Goal: Navigation & Orientation: Find specific page/section

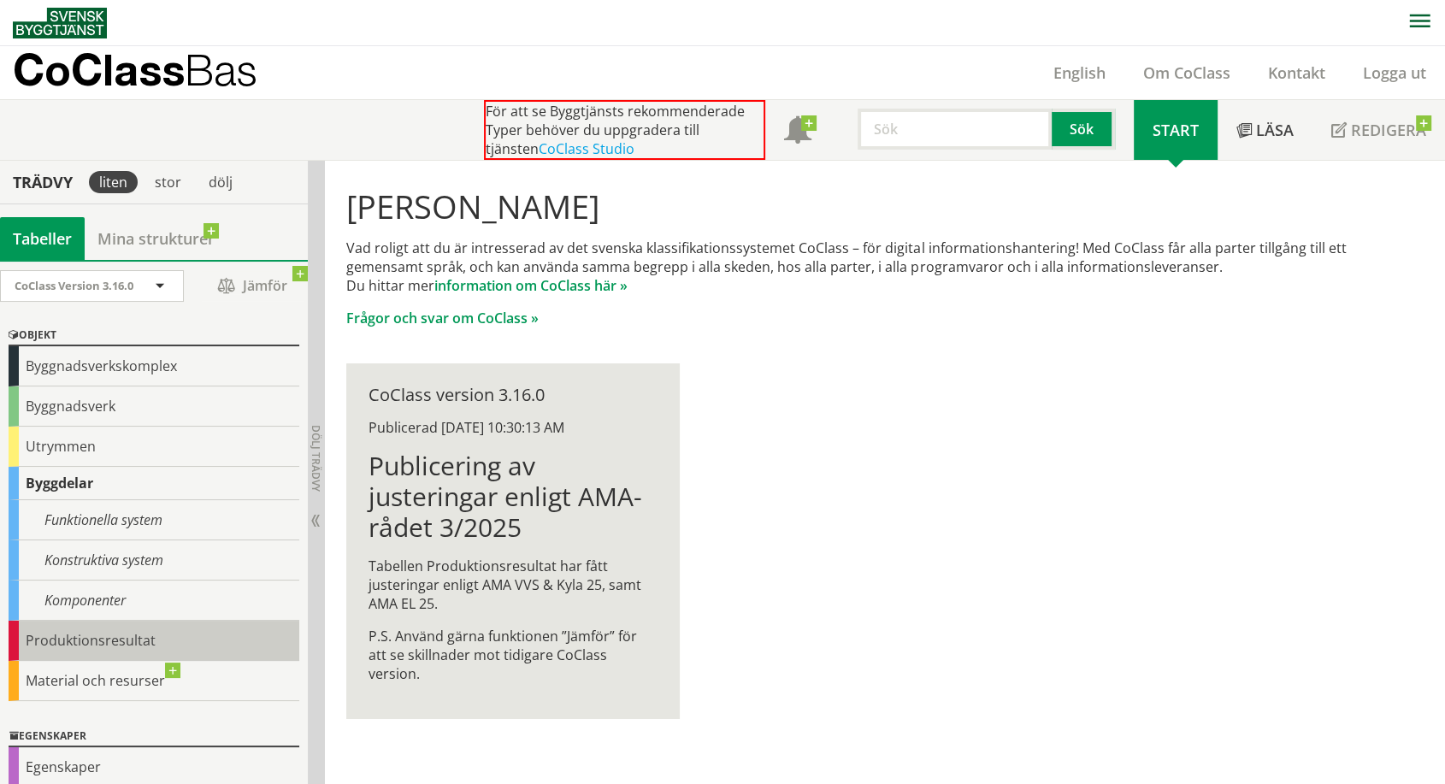
click at [56, 636] on div "Produktionsresultat" at bounding box center [154, 641] width 291 height 40
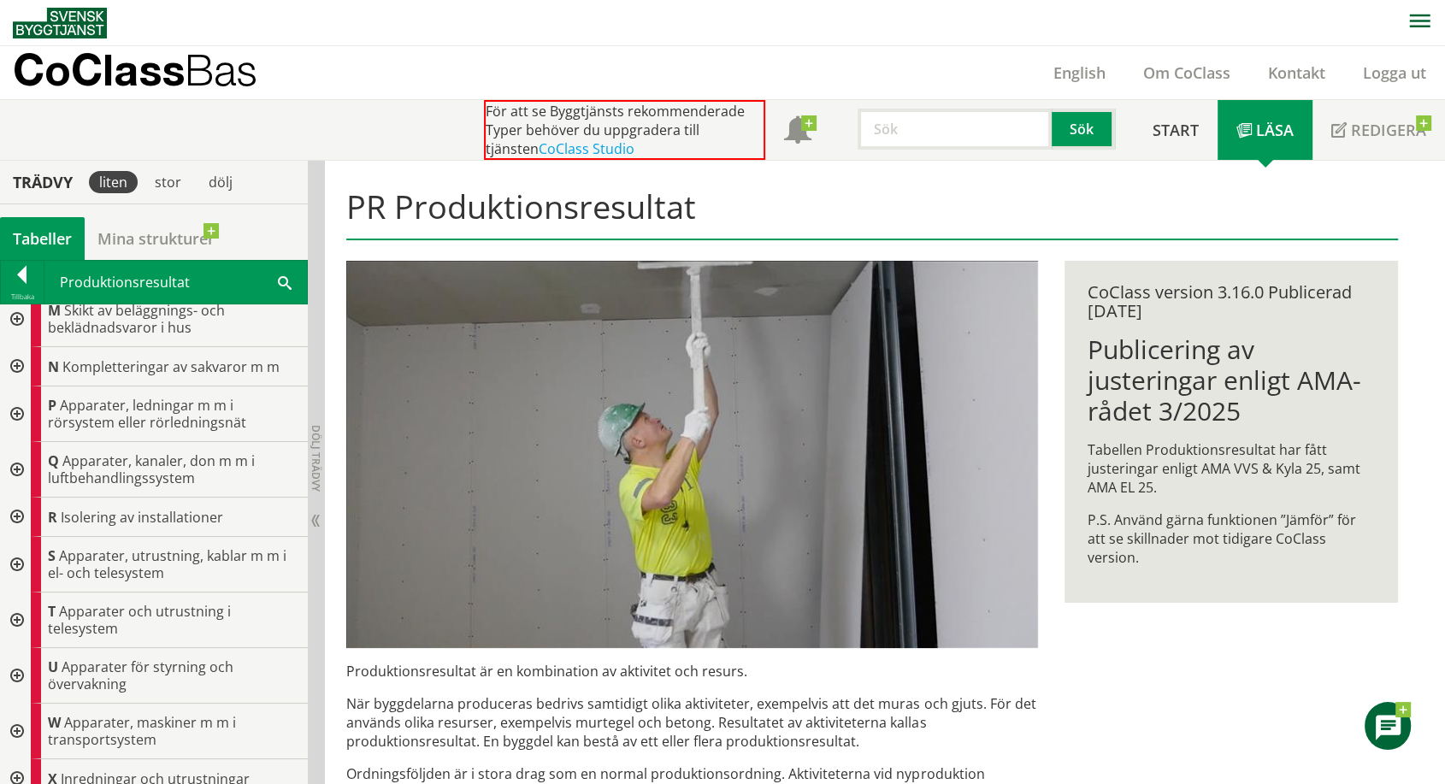
scroll to position [602, 0]
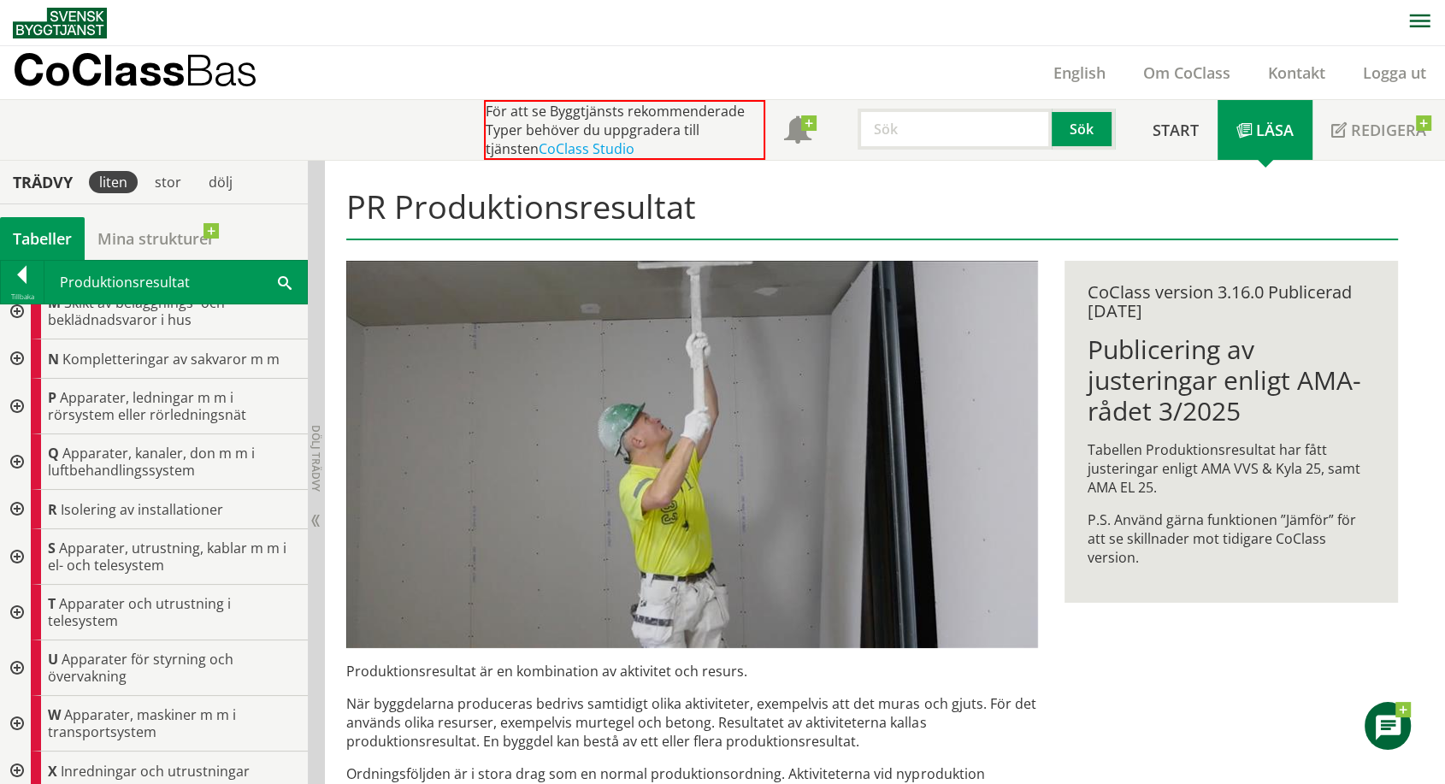
click at [16, 556] on div at bounding box center [15, 557] width 31 height 56
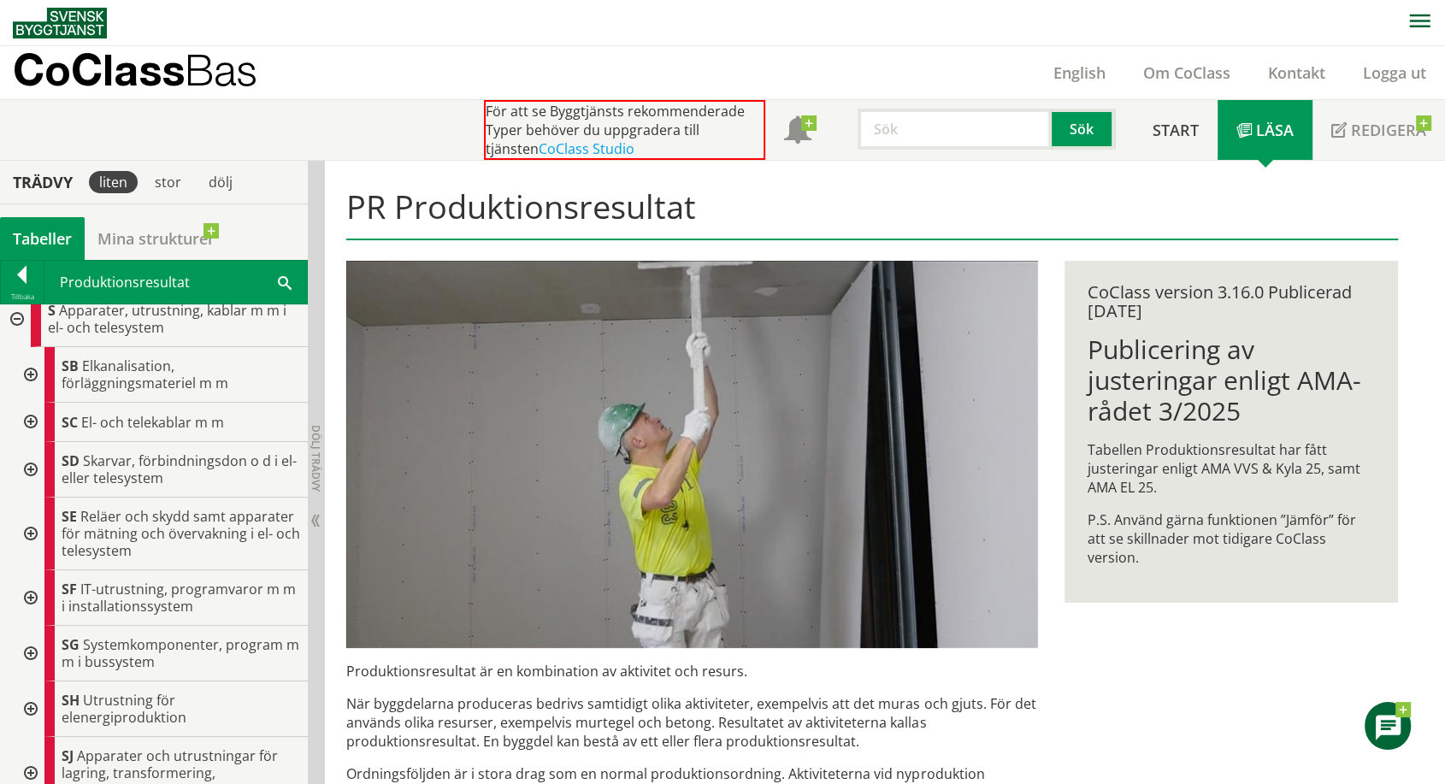
scroll to position [846, 0]
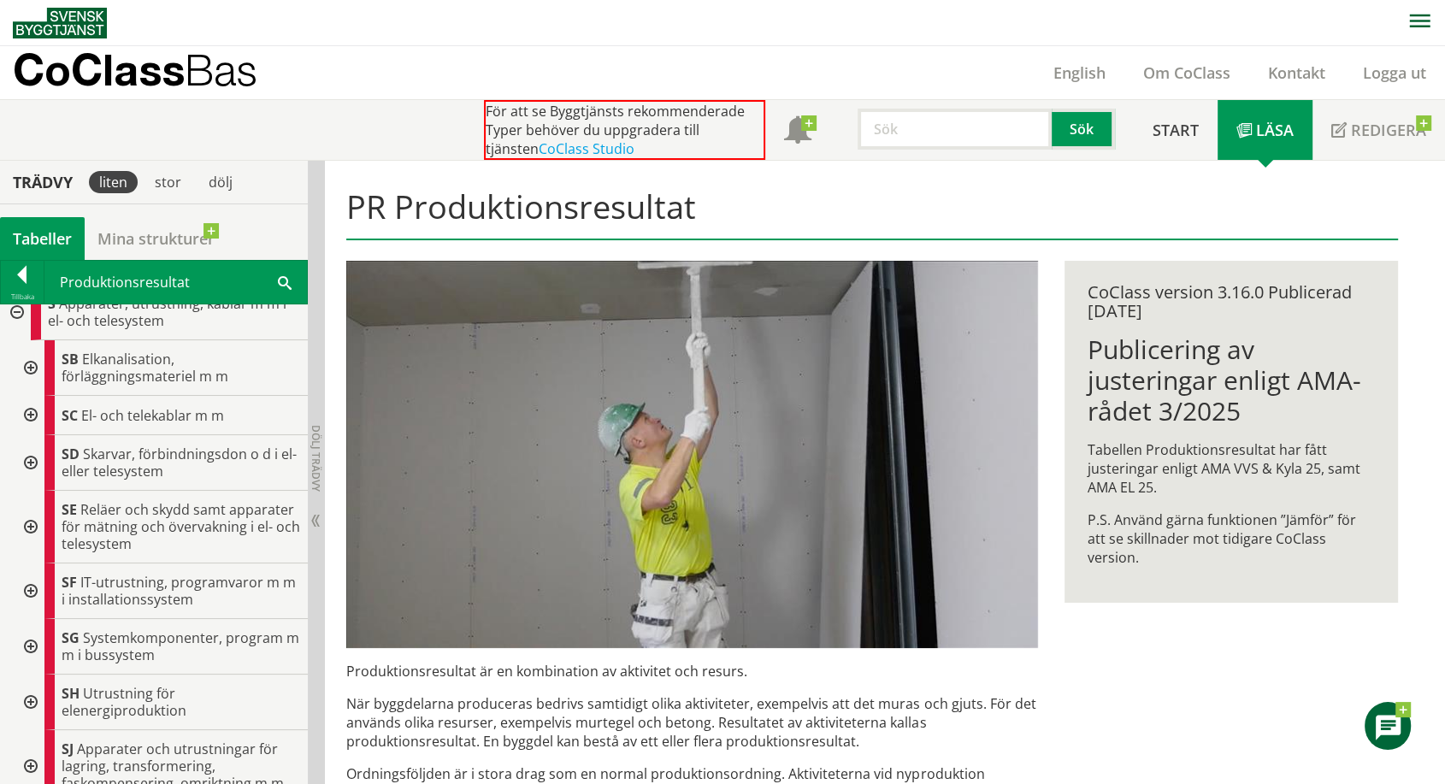
click at [33, 580] on div at bounding box center [29, 591] width 31 height 56
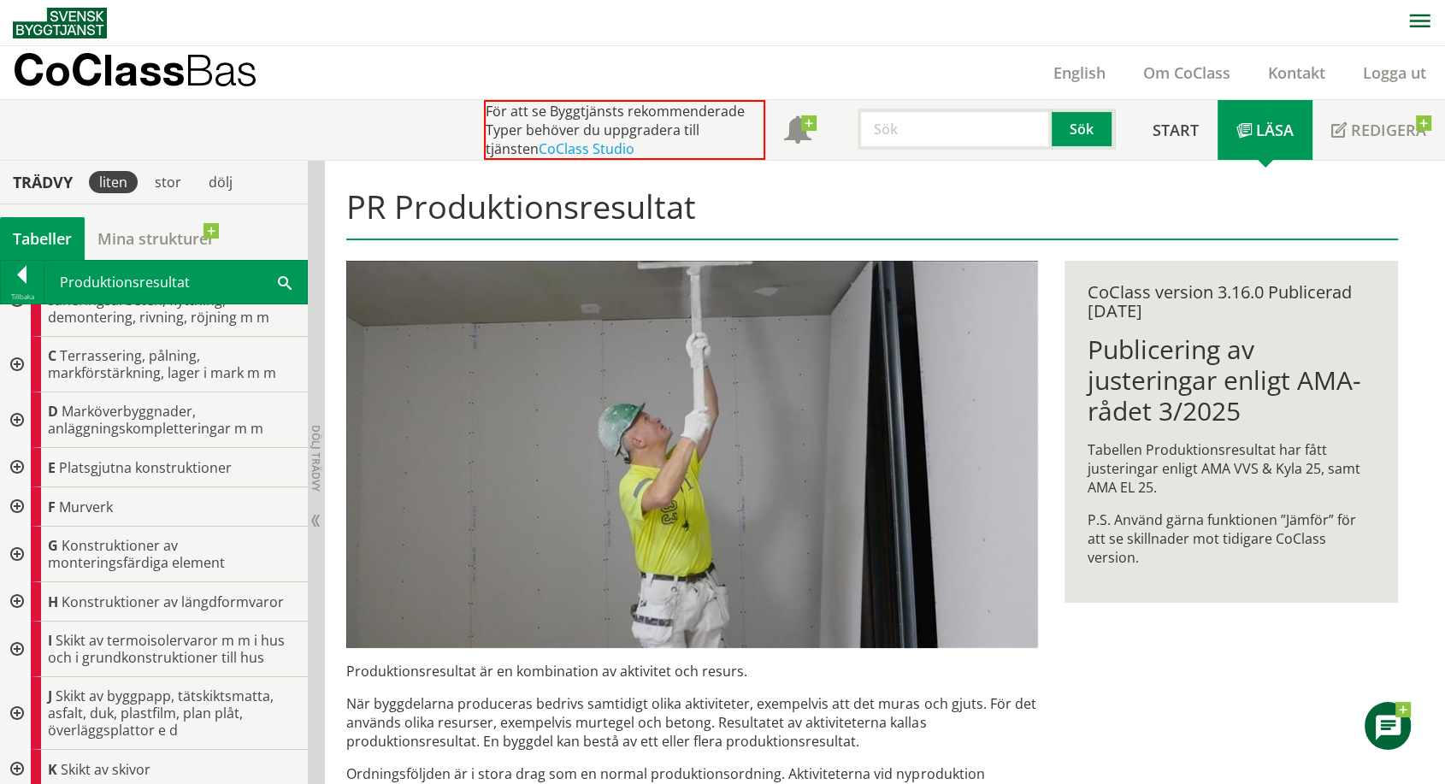
scroll to position [0, 0]
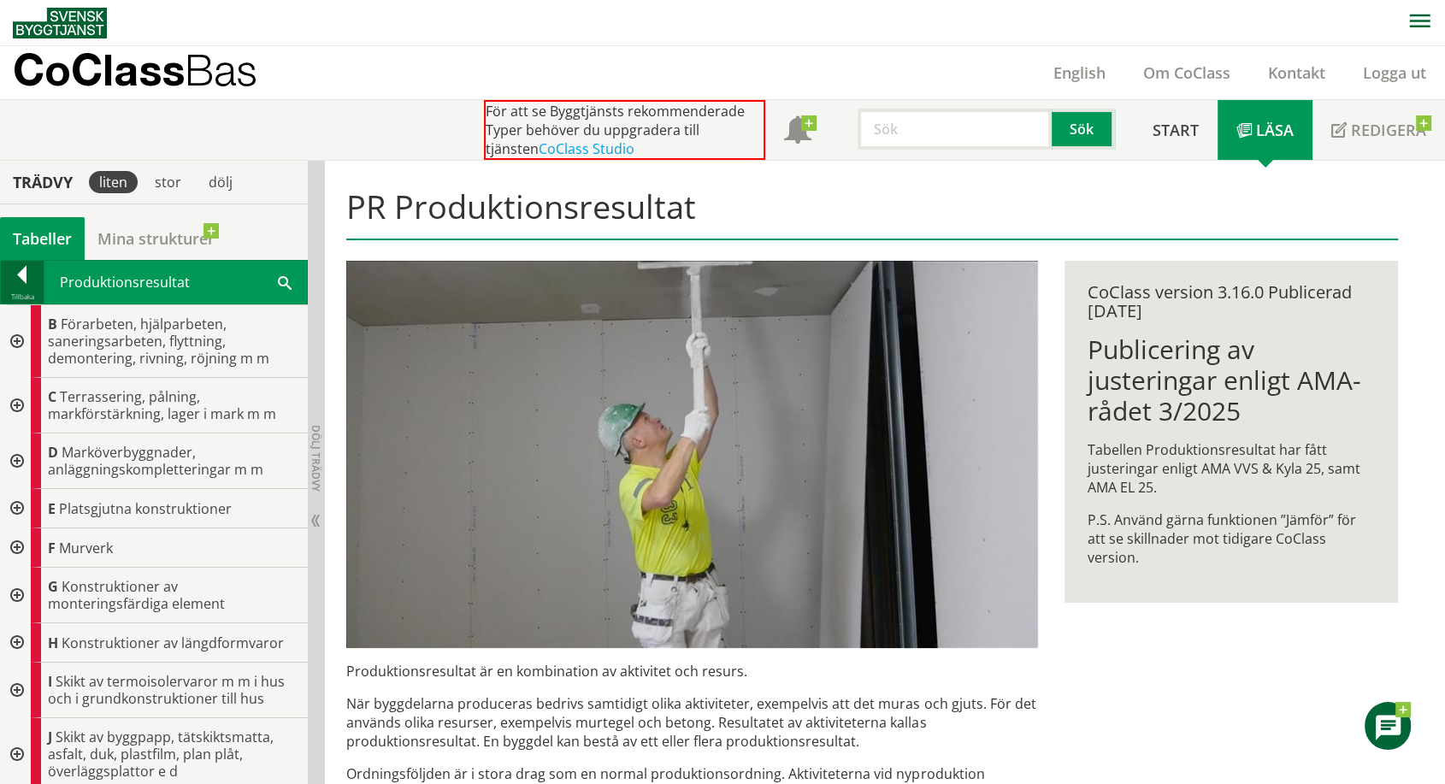
click at [21, 268] on div at bounding box center [22, 278] width 43 height 24
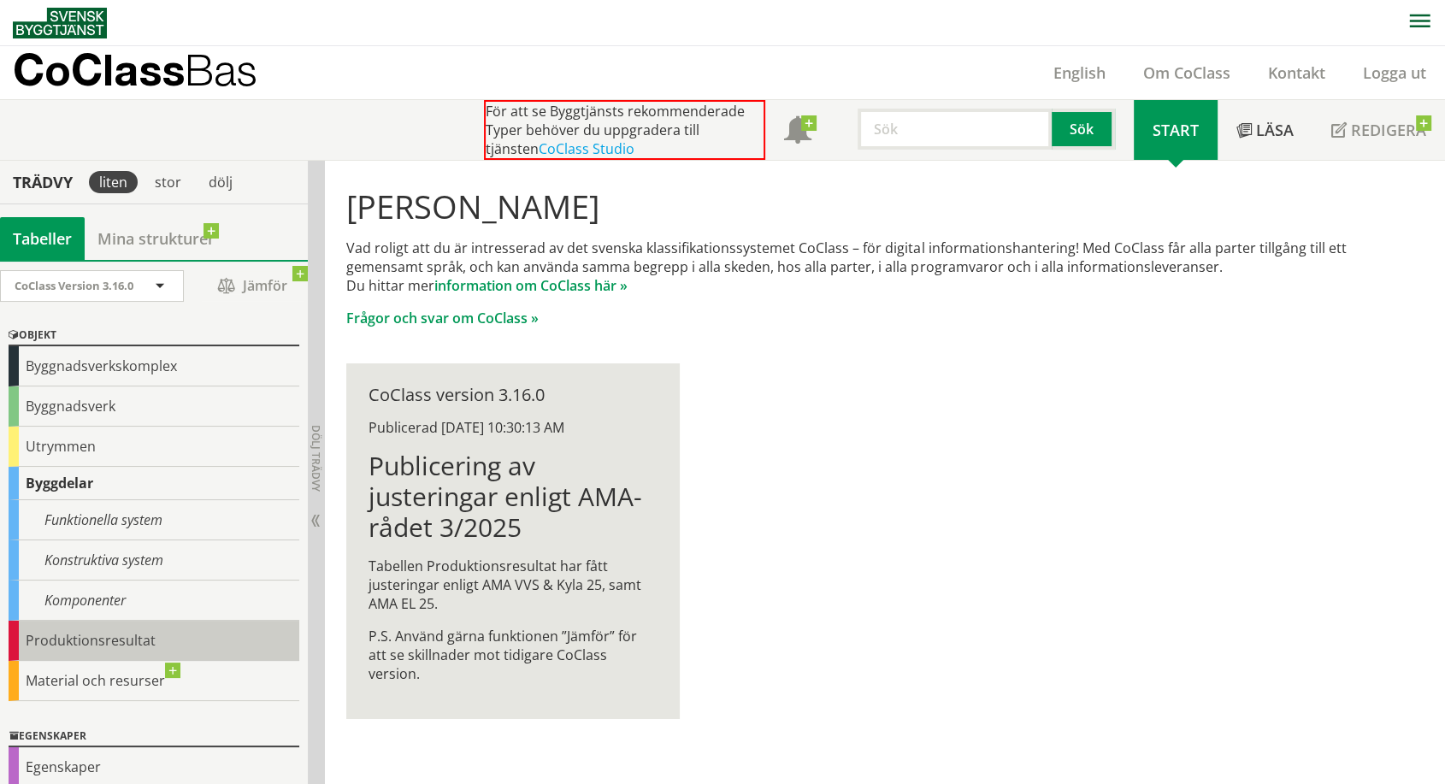
click at [83, 636] on div "Produktionsresultat" at bounding box center [154, 641] width 291 height 40
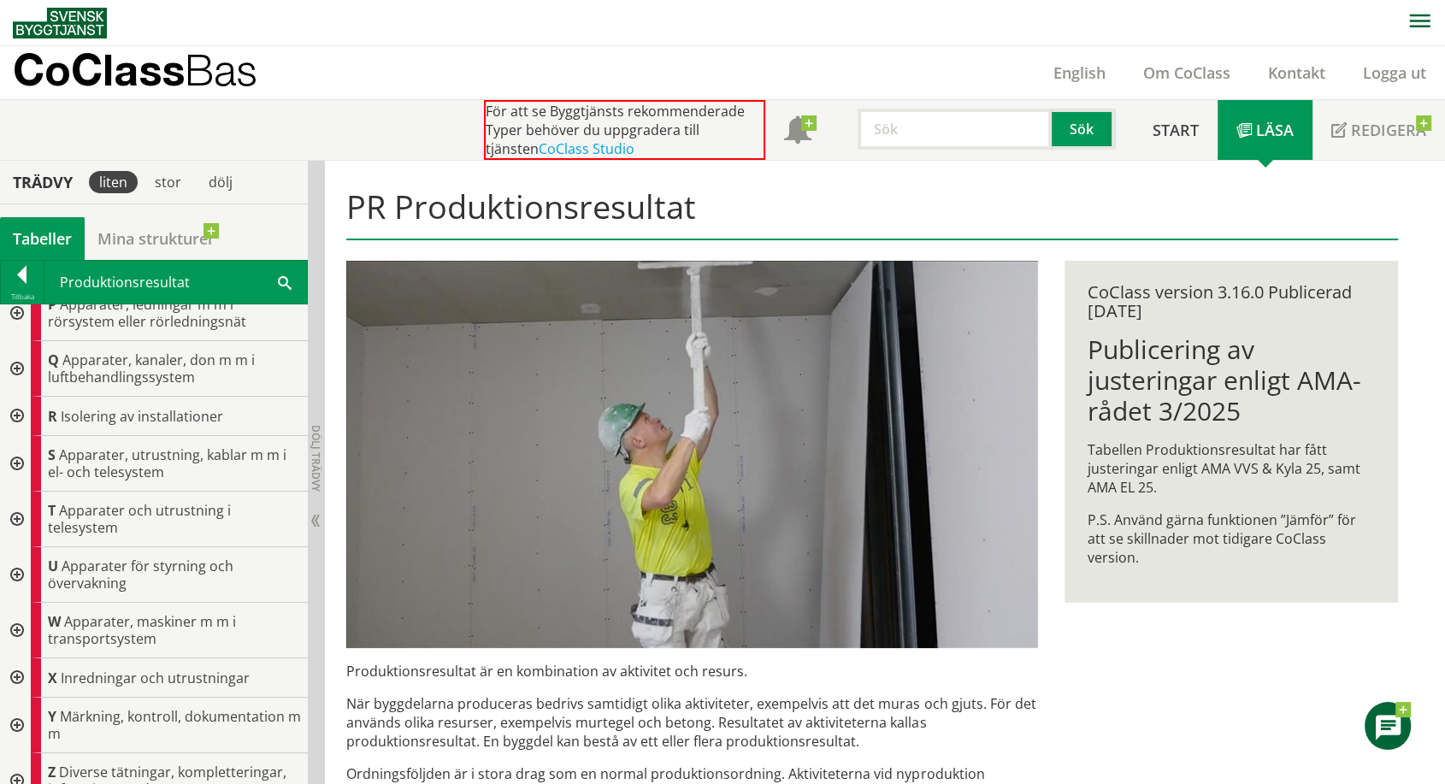
scroll to position [717, 0]
